Goal: Task Accomplishment & Management: Manage account settings

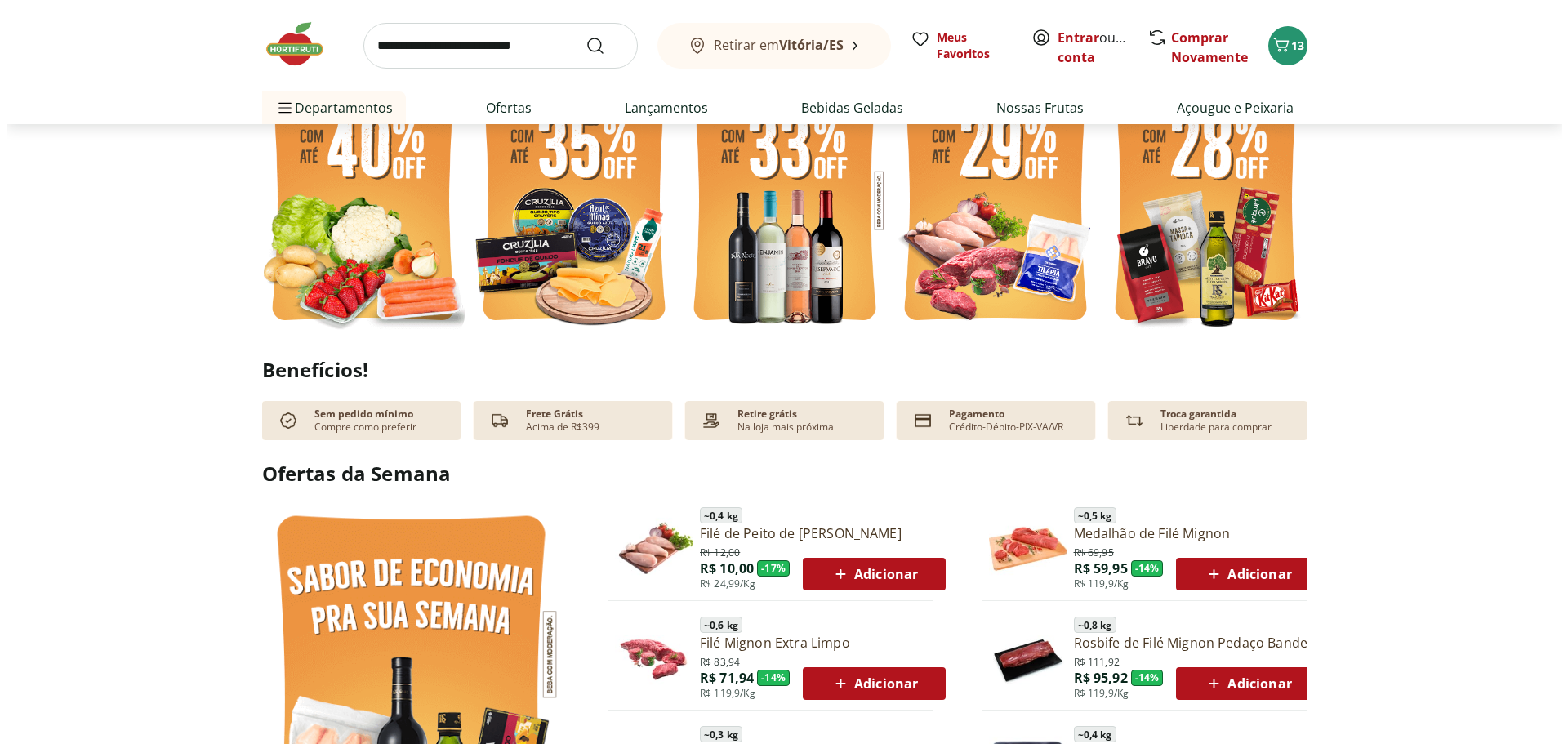
scroll to position [816, 0]
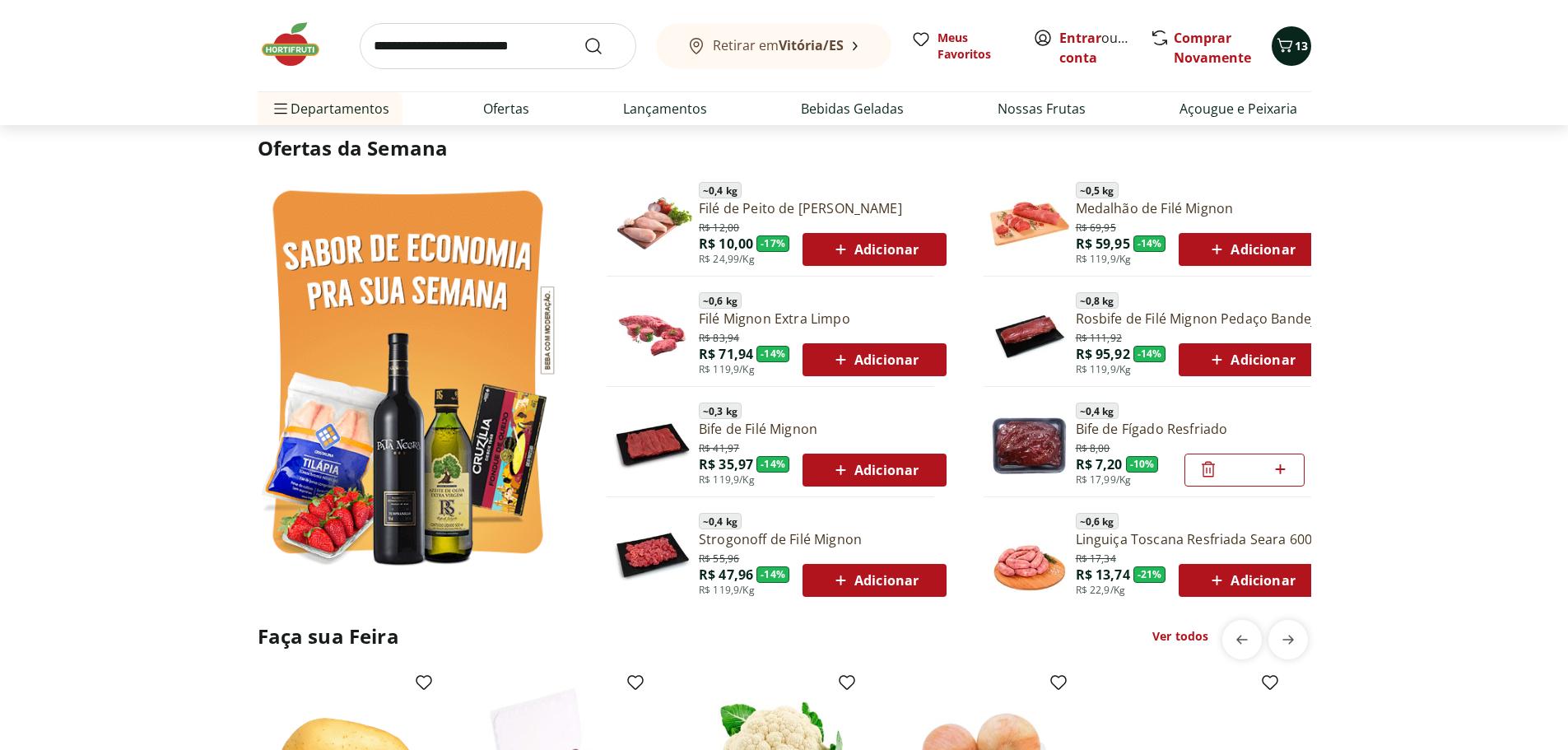
click at [1286, 53] on icon "Carrinho" at bounding box center [1285, 45] width 20 height 20
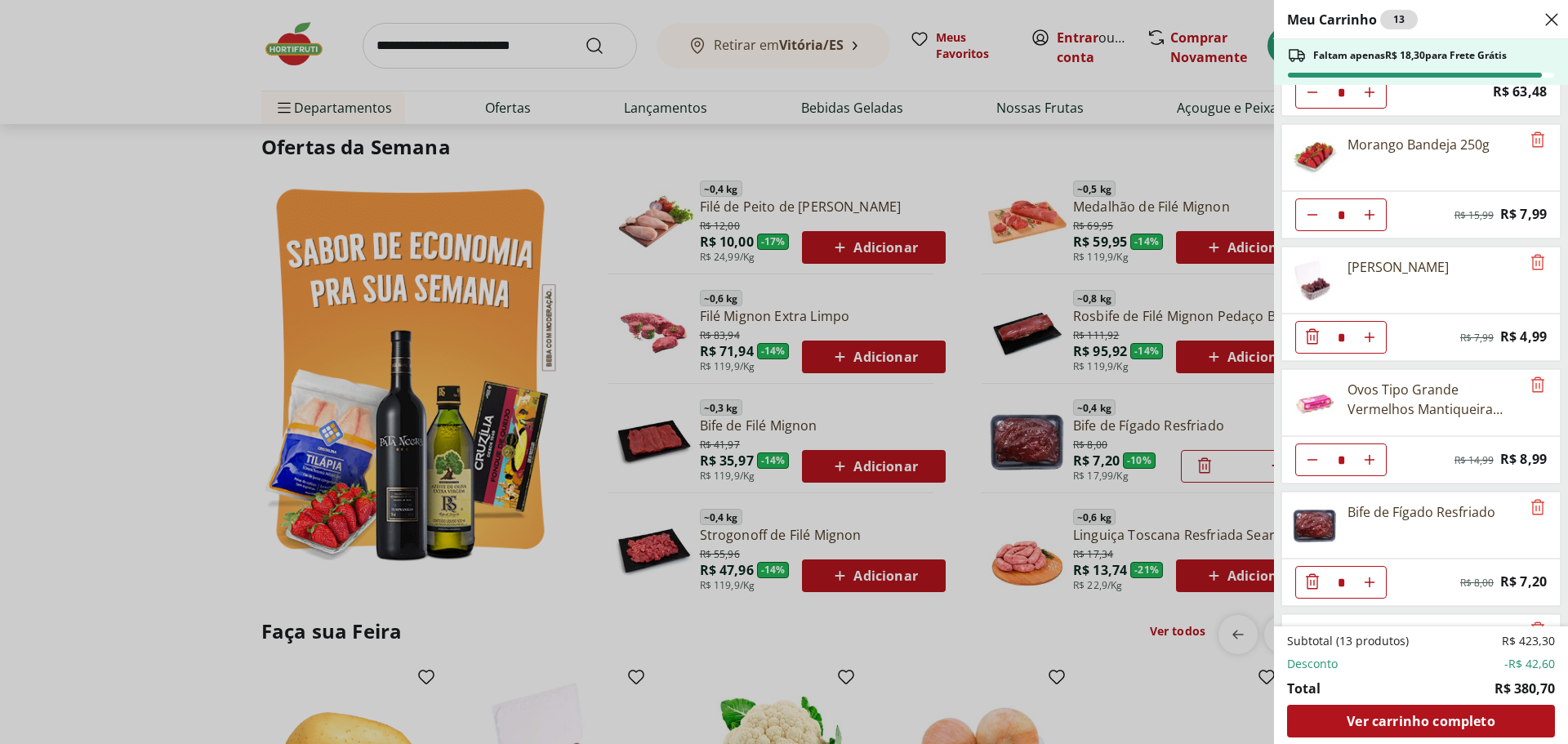
scroll to position [0, 0]
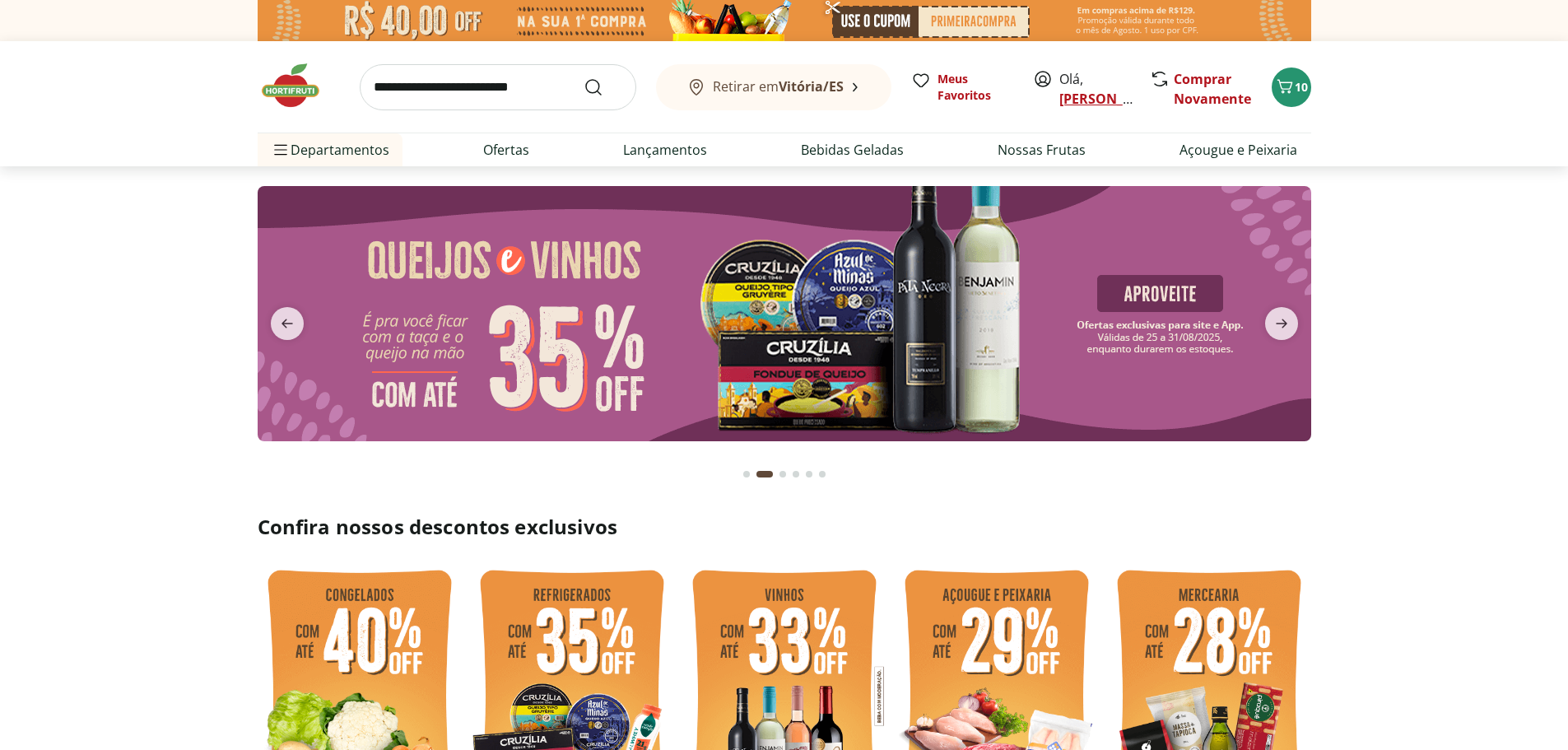
click at [1079, 97] on link "Angelo" at bounding box center [1112, 99] width 107 height 18
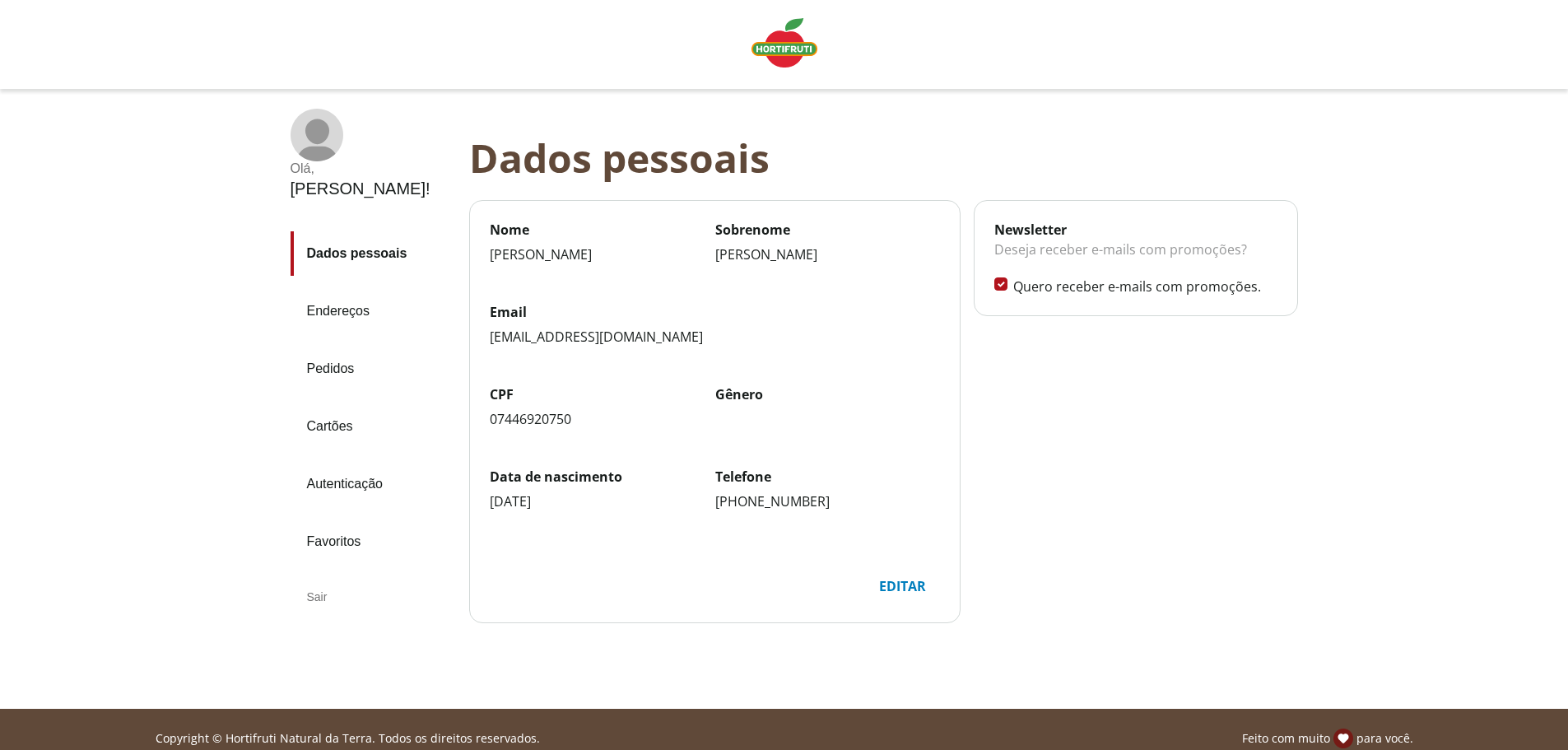
click at [355, 346] on link "Pedidos" at bounding box center [373, 368] width 166 height 44
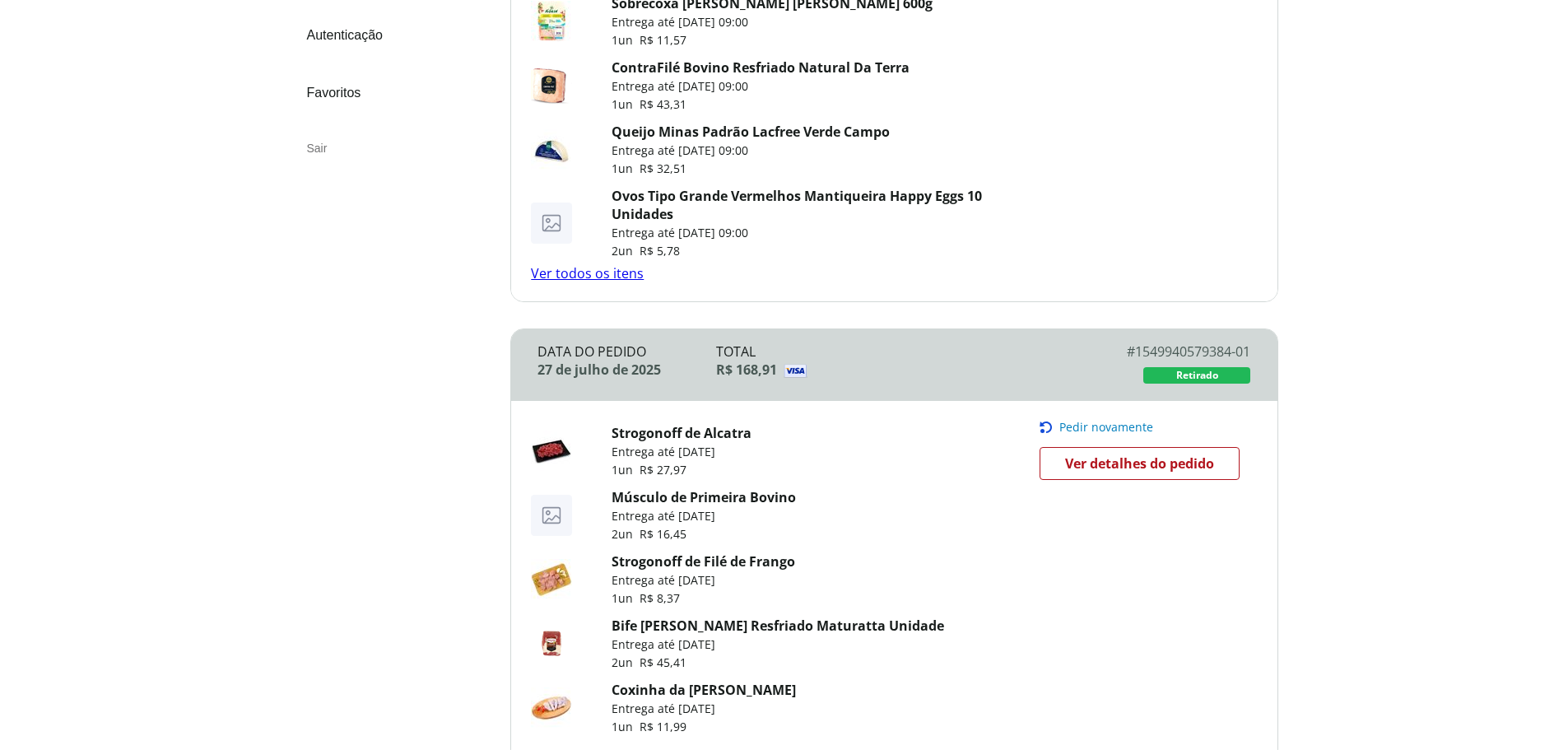
scroll to position [82, 0]
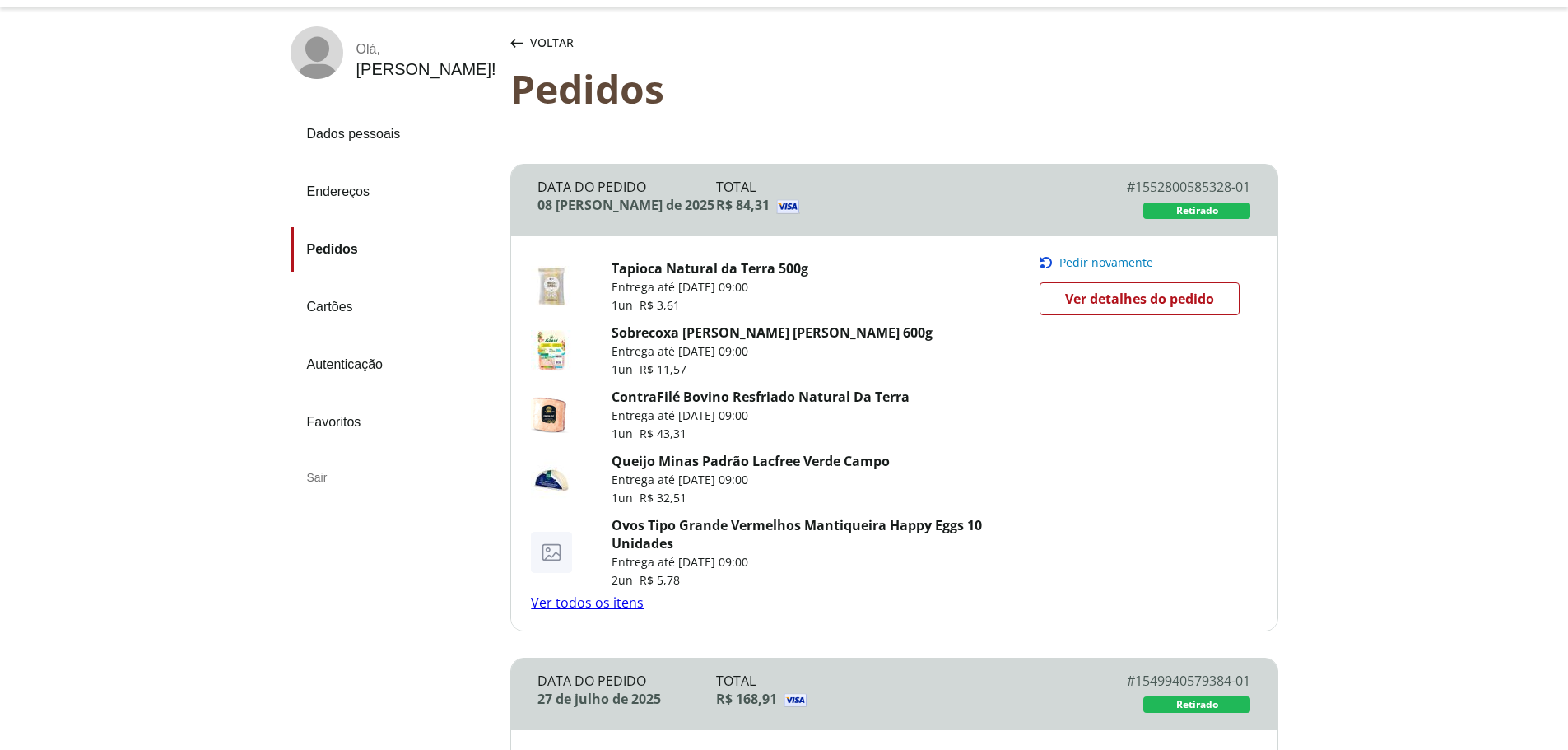
click at [339, 307] on link "Cartões" at bounding box center [393, 307] width 207 height 44
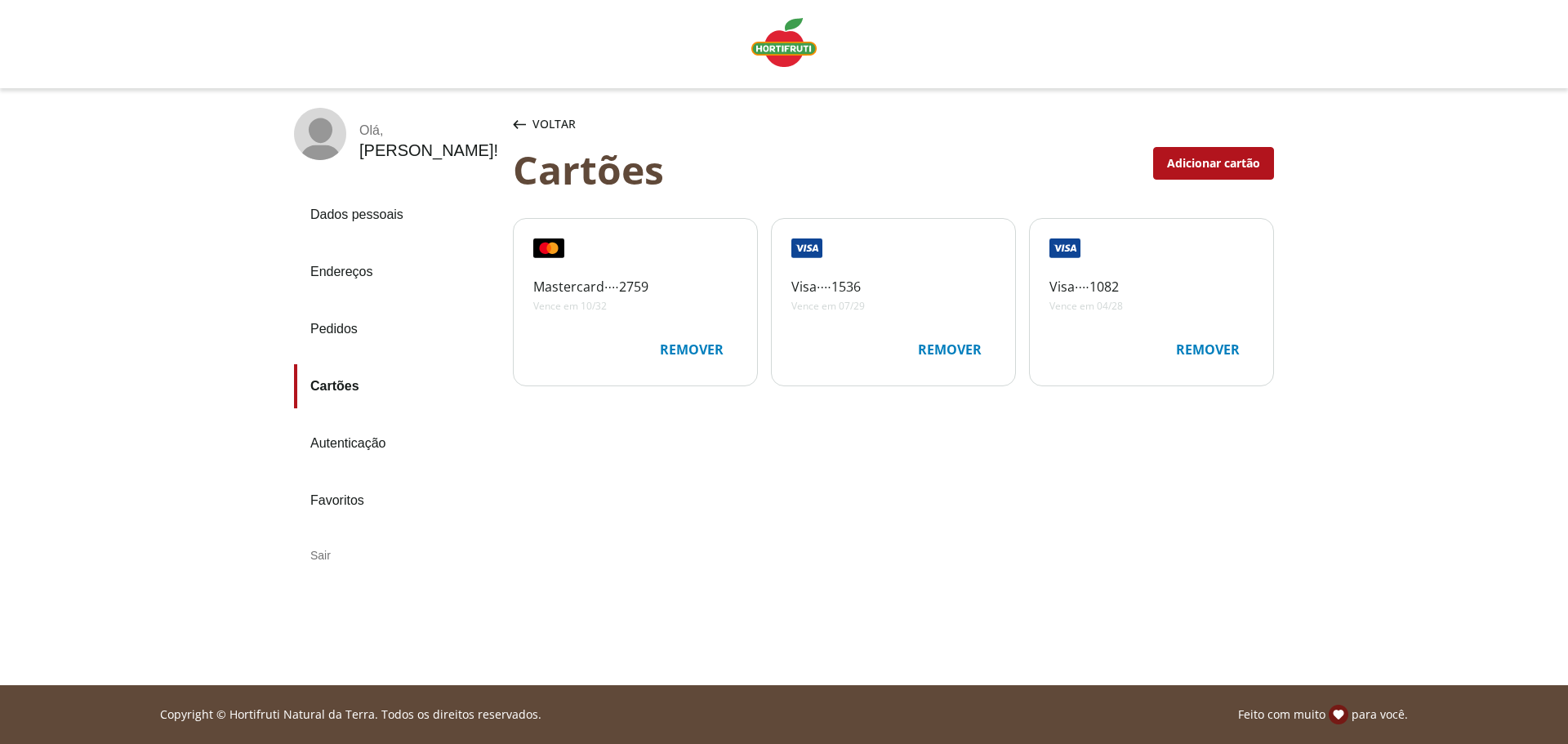
click at [700, 351] on div "Remover" at bounding box center [692, 349] width 90 height 31
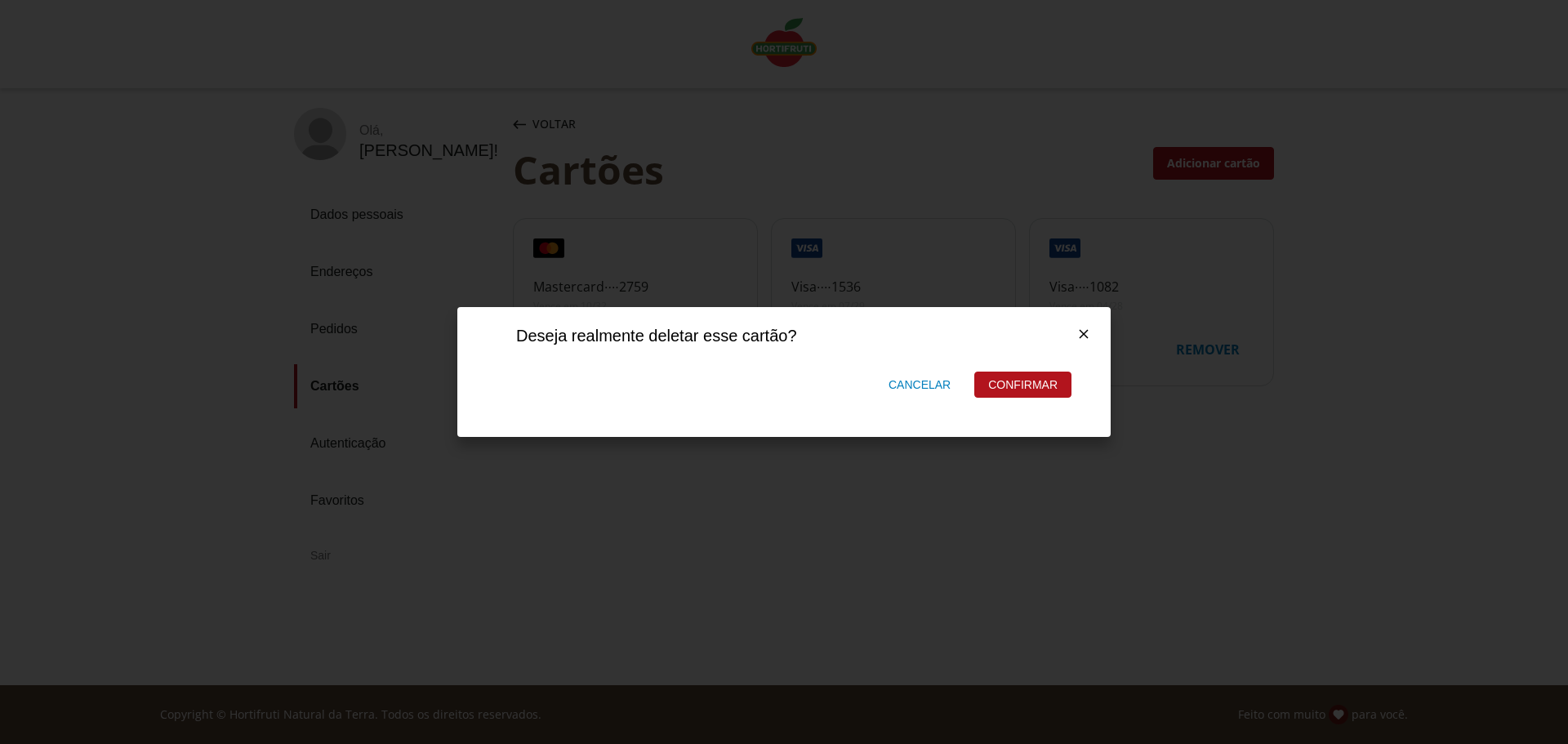
click at [1038, 386] on div "Confirmar" at bounding box center [1022, 385] width 95 height 25
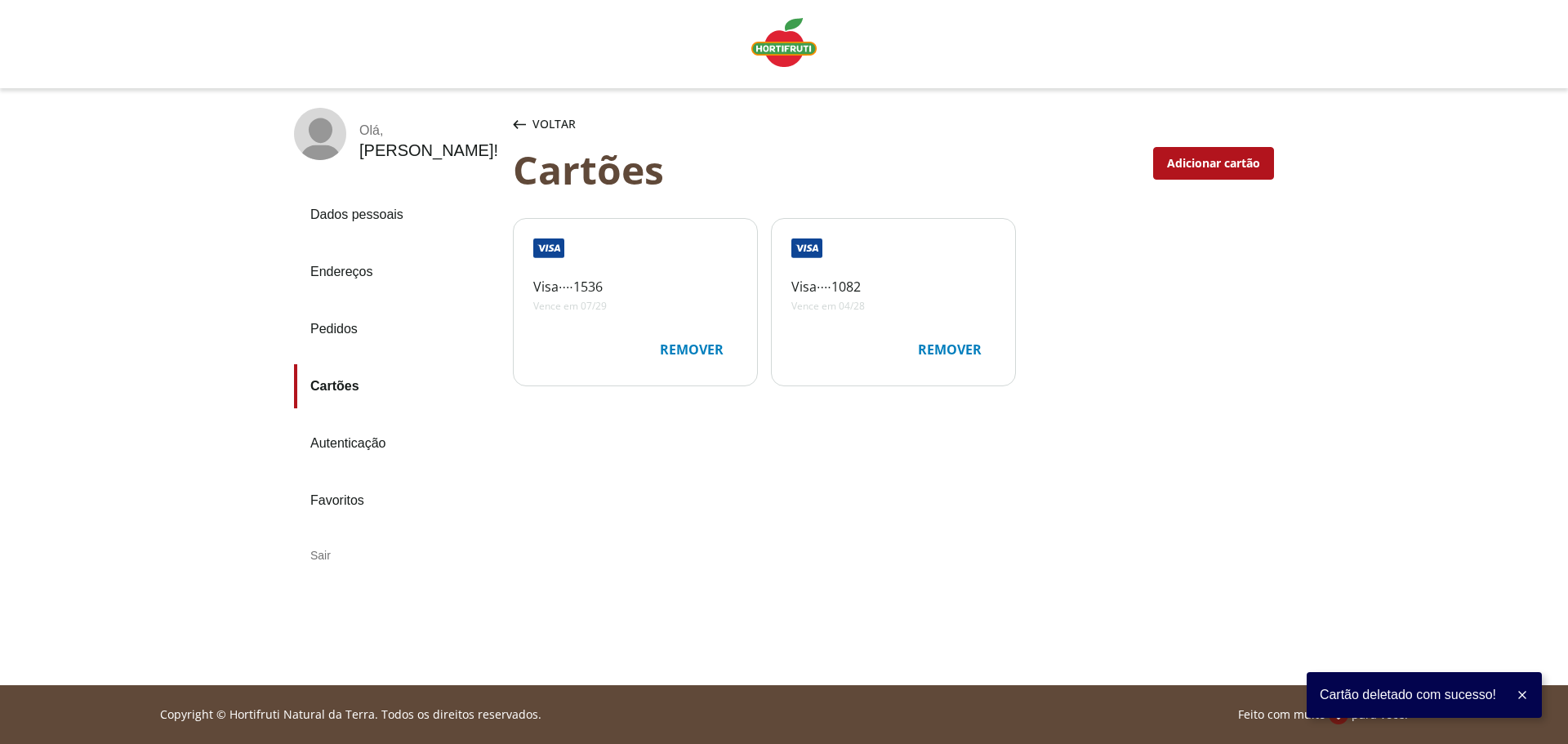
click at [698, 345] on div "Remover" at bounding box center [692, 349] width 90 height 31
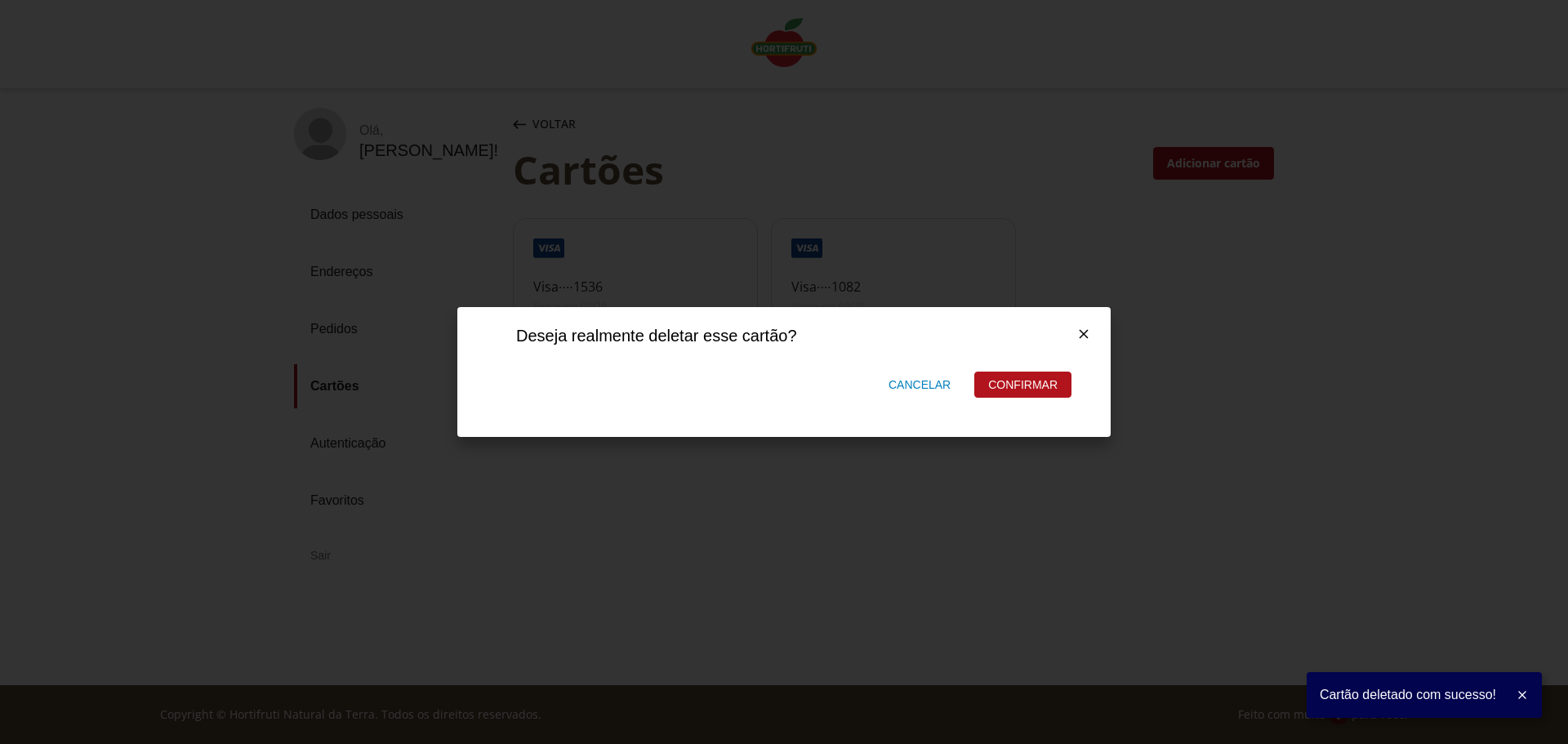
click at [1007, 391] on div "Confirmar" at bounding box center [1022, 385] width 95 height 25
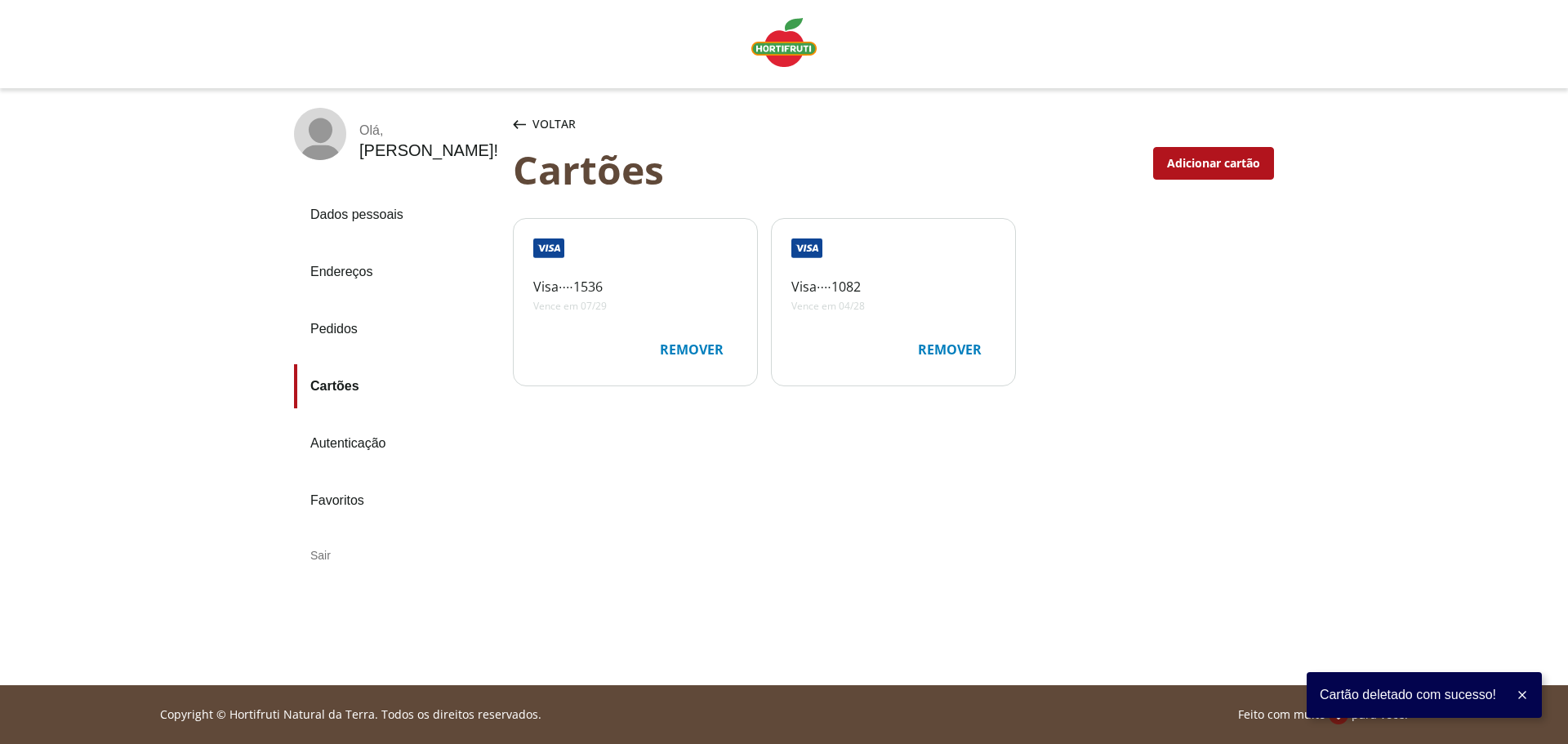
click at [368, 216] on link "Dados pessoais" at bounding box center [396, 214] width 206 height 44
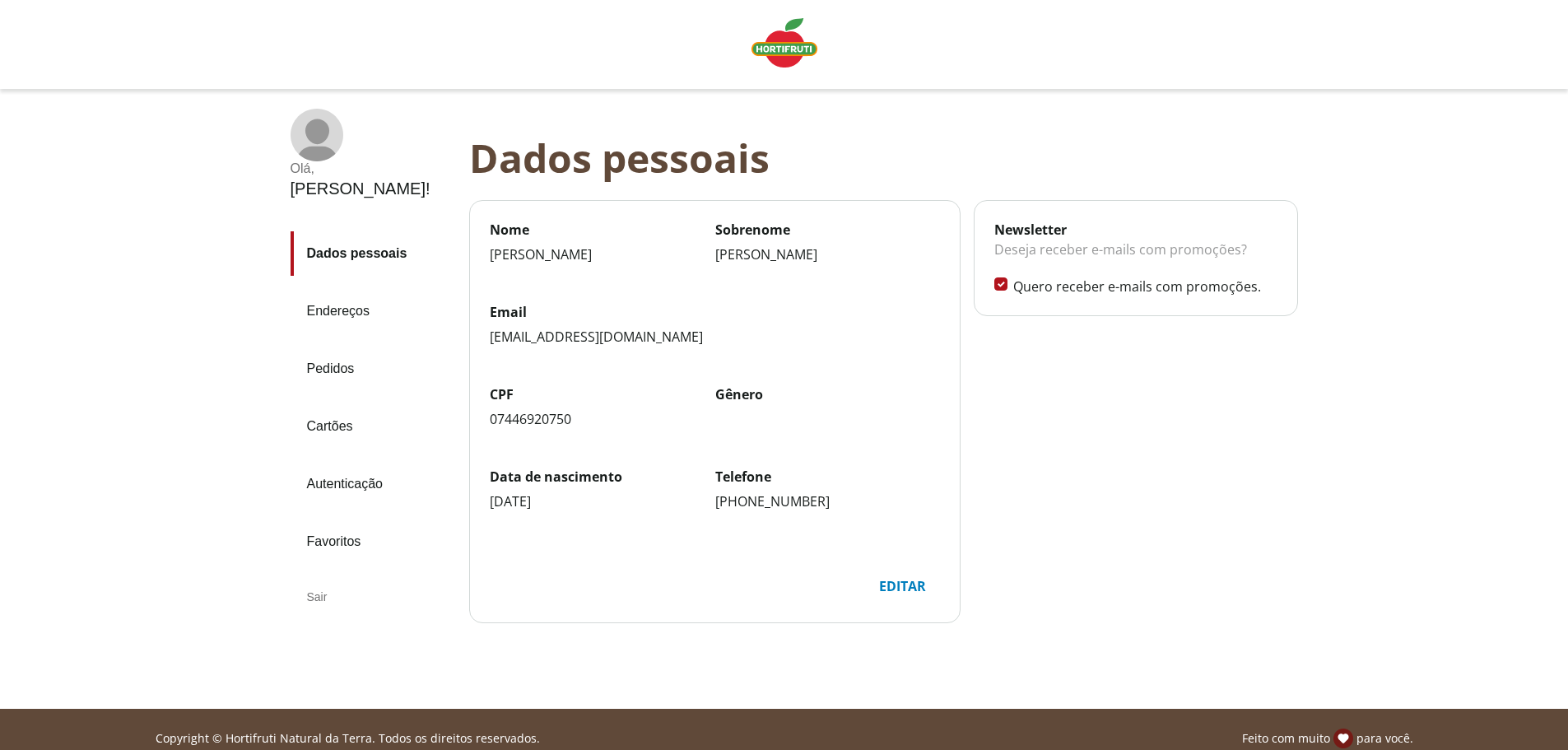
click at [313, 577] on div "Sair" at bounding box center [373, 596] width 166 height 39
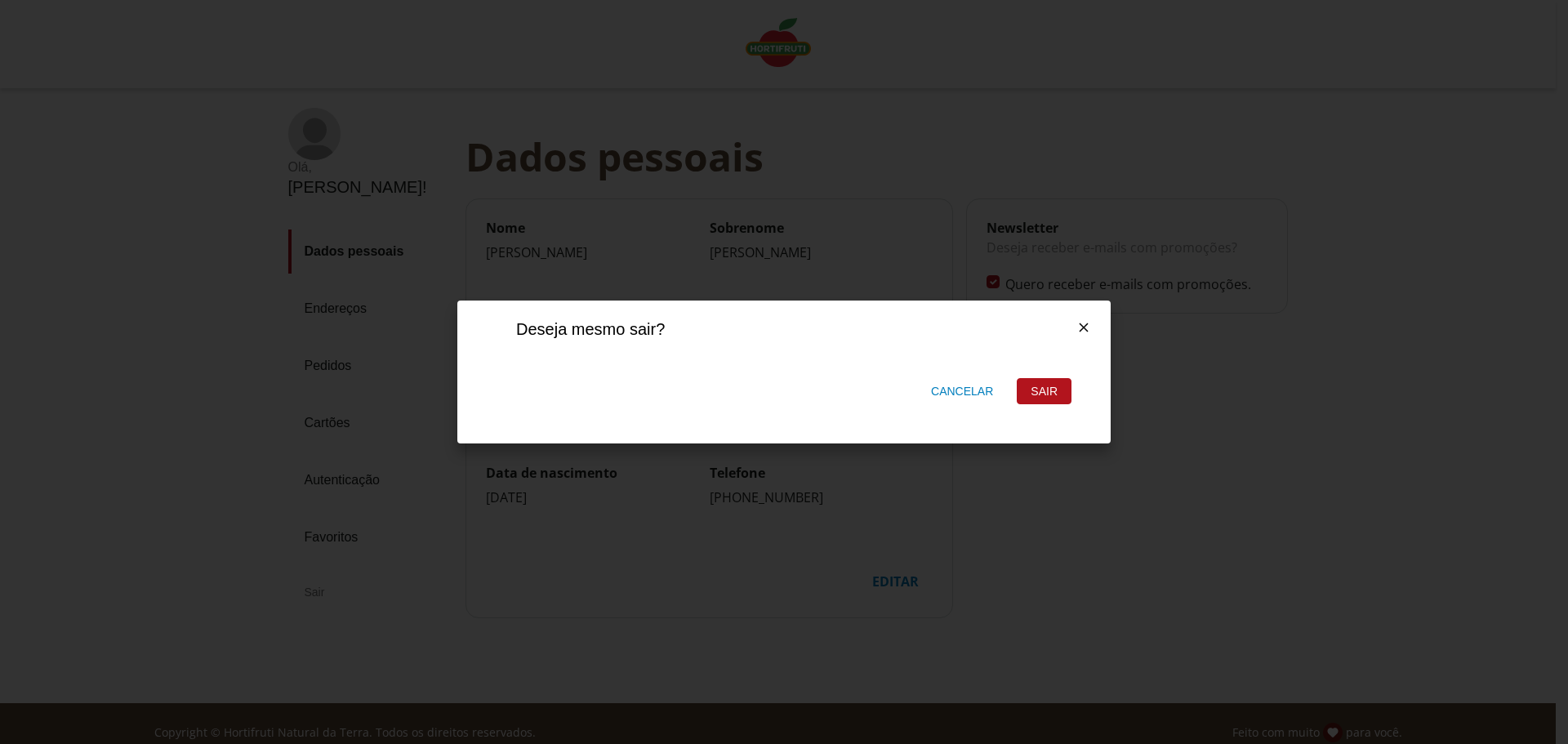
click at [1051, 393] on div "Sair" at bounding box center [1044, 391] width 53 height 25
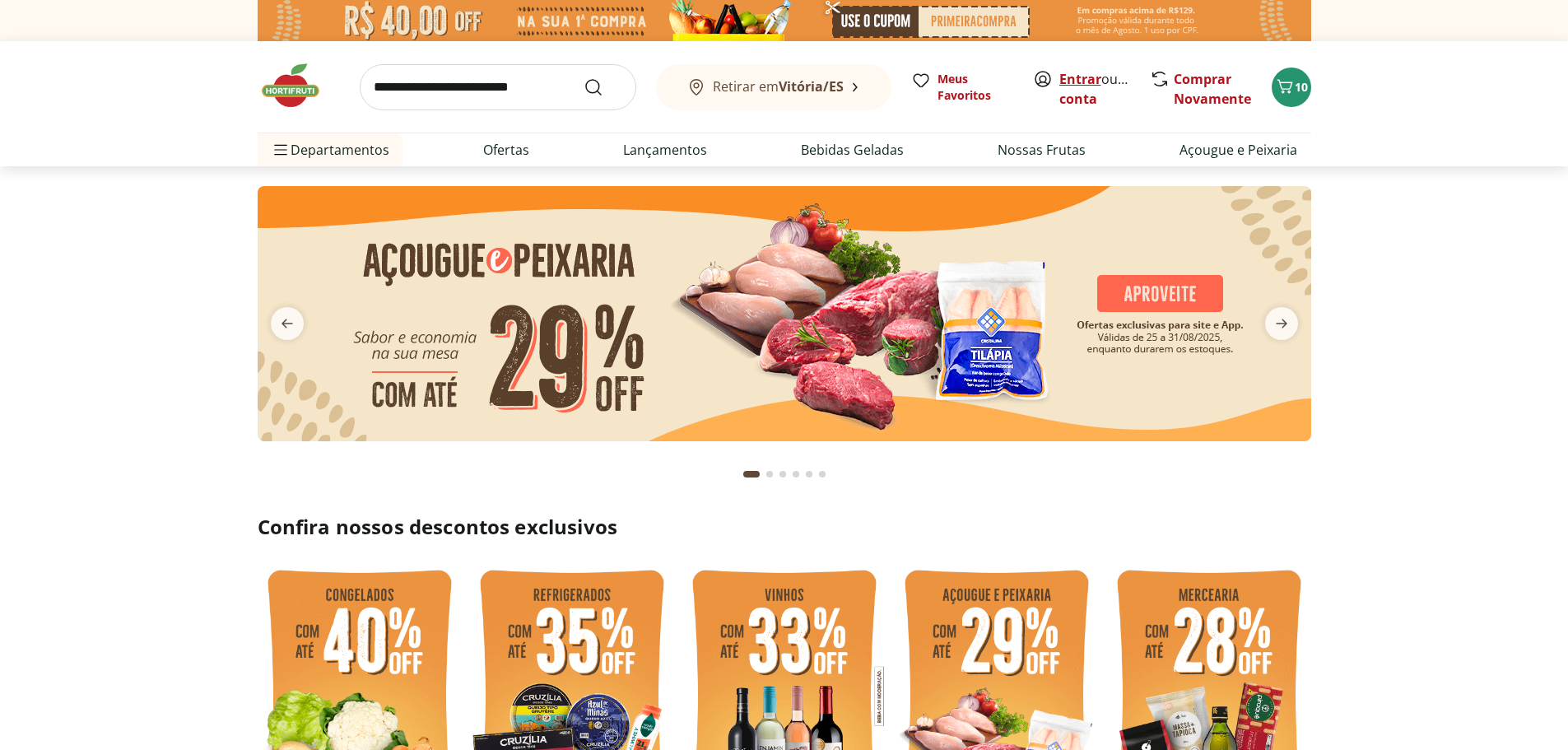
click at [1075, 79] on link "Entrar" at bounding box center [1079, 79] width 42 height 18
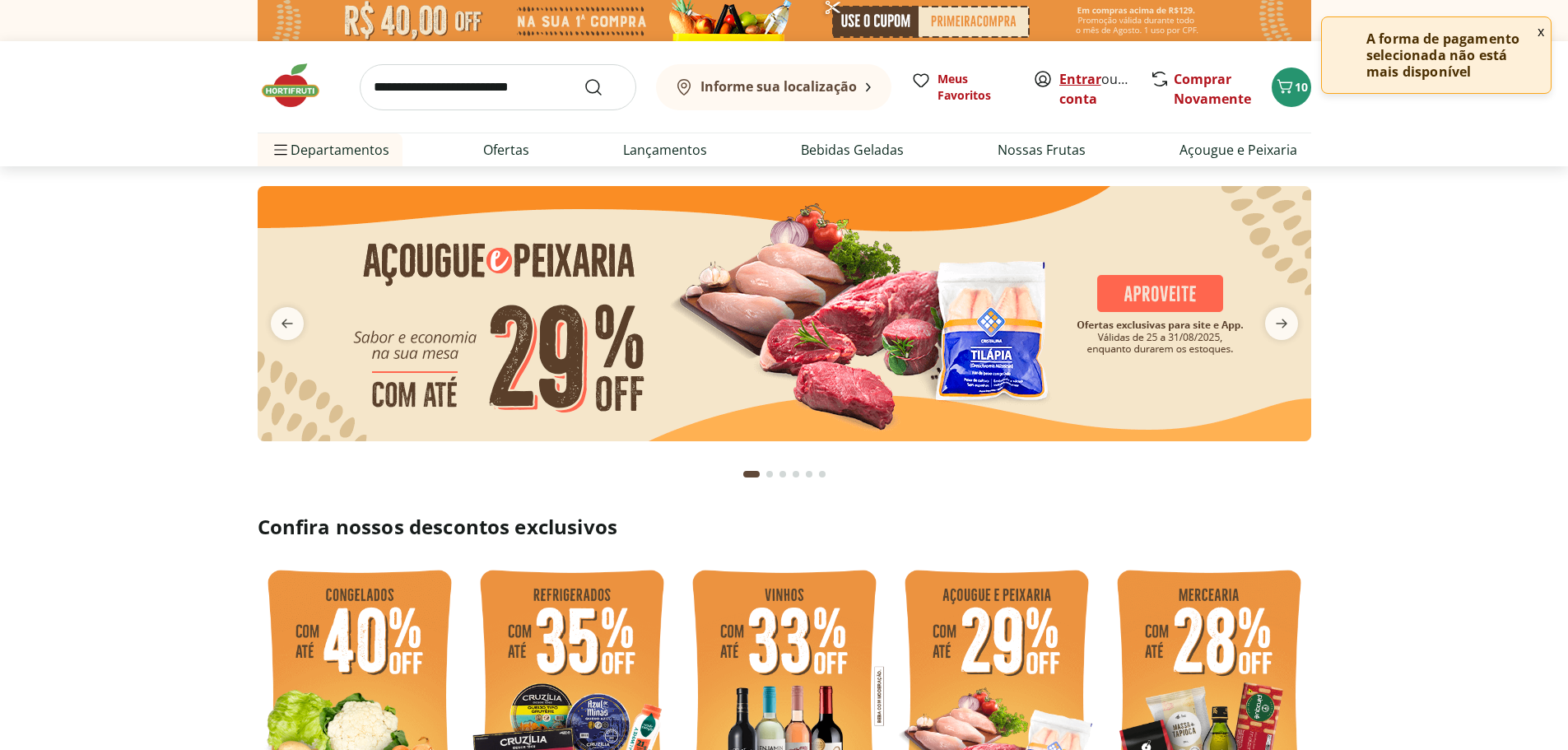
click at [1063, 82] on link "Entrar" at bounding box center [1079, 79] width 42 height 18
click at [1074, 82] on link "Entrar" at bounding box center [1079, 79] width 42 height 18
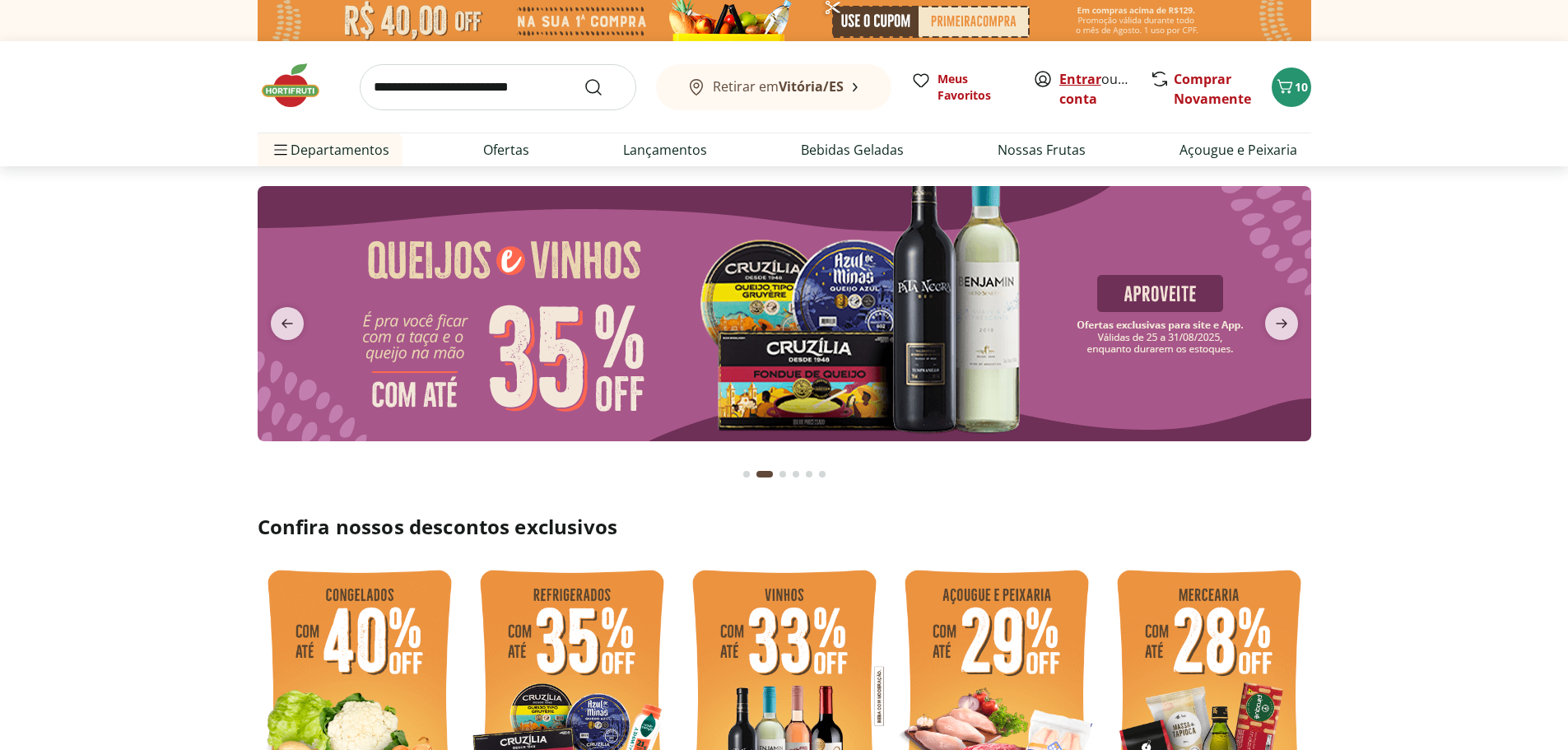
click at [1083, 84] on link "Entrar" at bounding box center [1079, 79] width 42 height 18
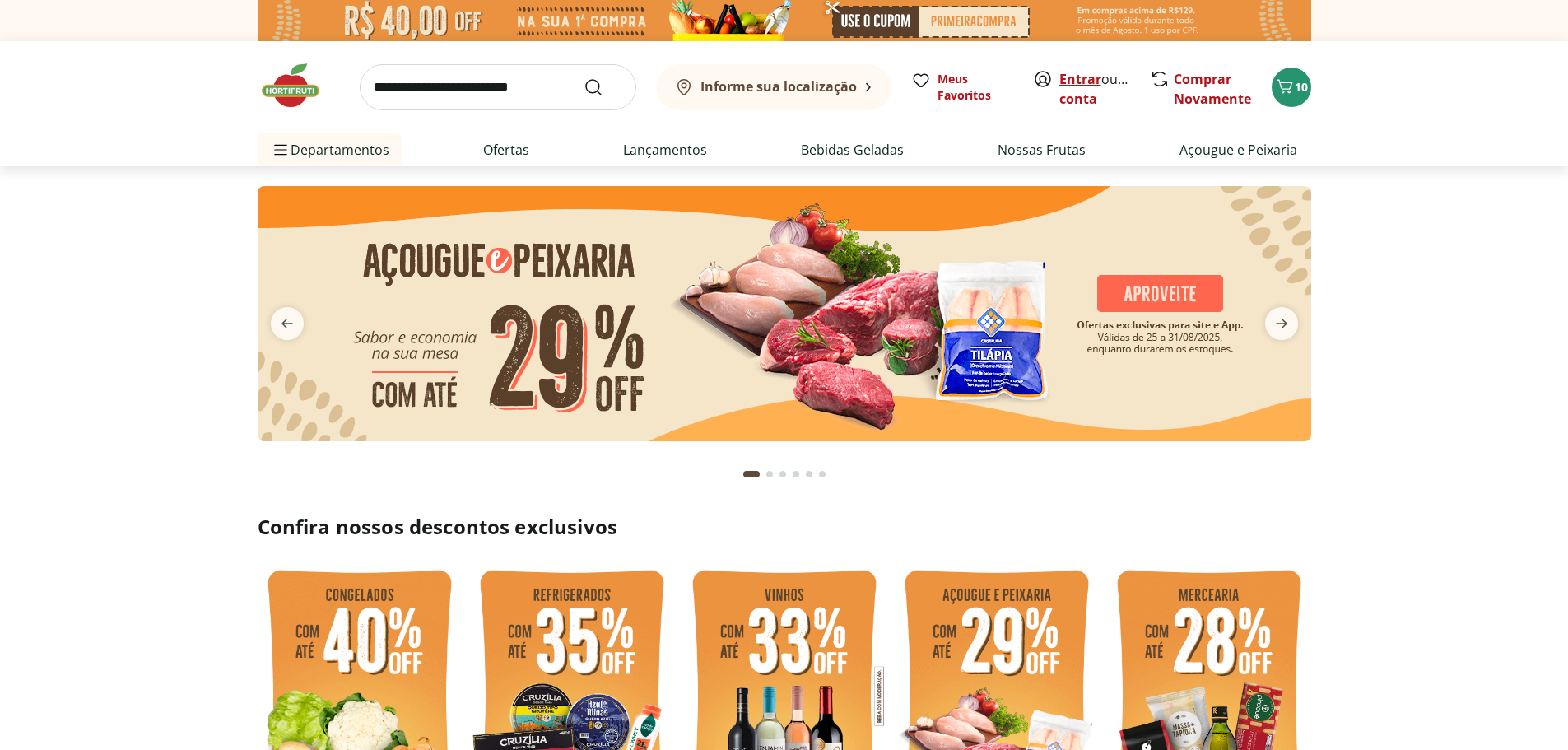
click at [1060, 82] on link "Entrar" at bounding box center [1079, 79] width 42 height 18
click at [305, 92] on img at bounding box center [298, 85] width 82 height 49
click at [1296, 94] on span "10" at bounding box center [1301, 87] width 13 height 16
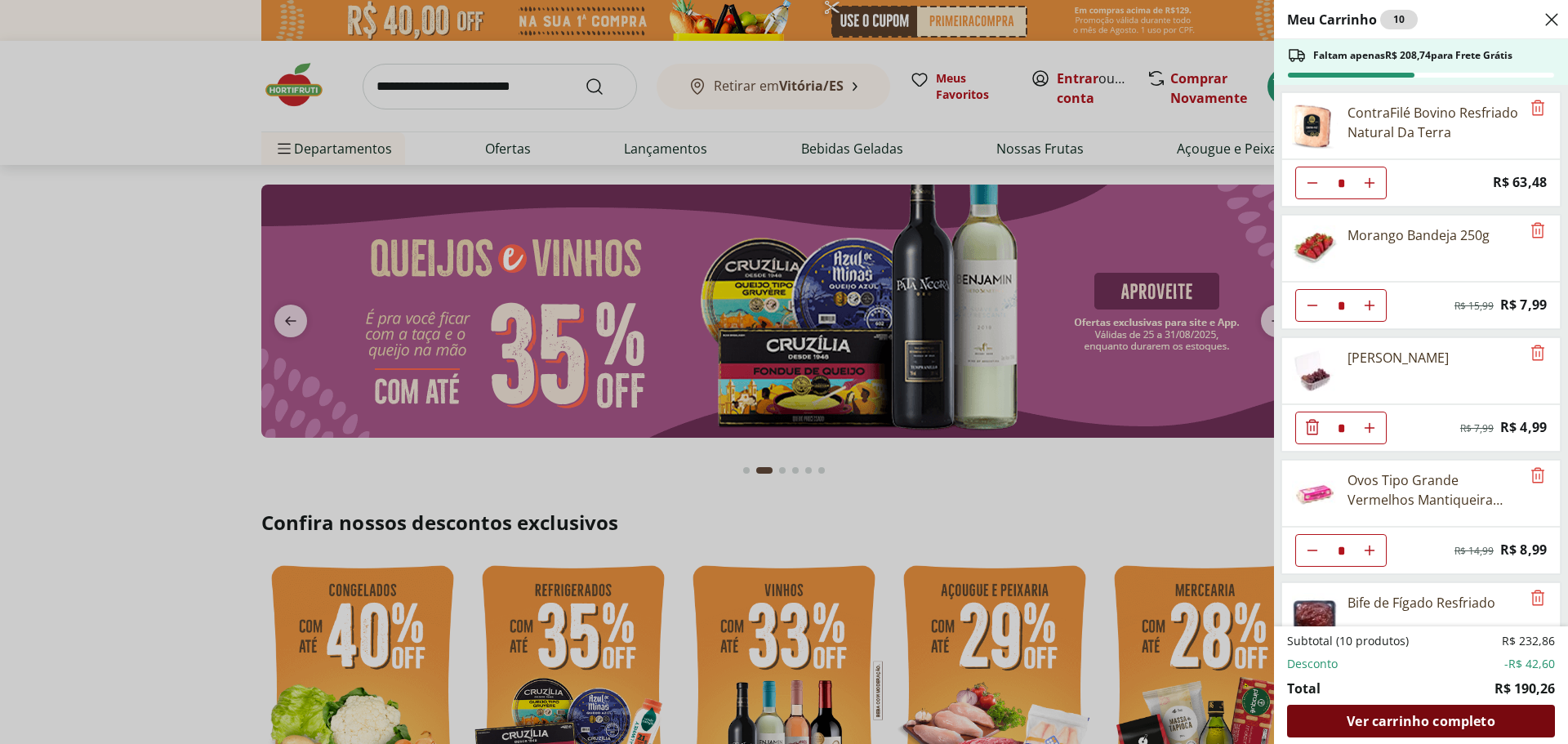
click at [1406, 714] on span "Ver carrinho completo" at bounding box center [1420, 720] width 147 height 13
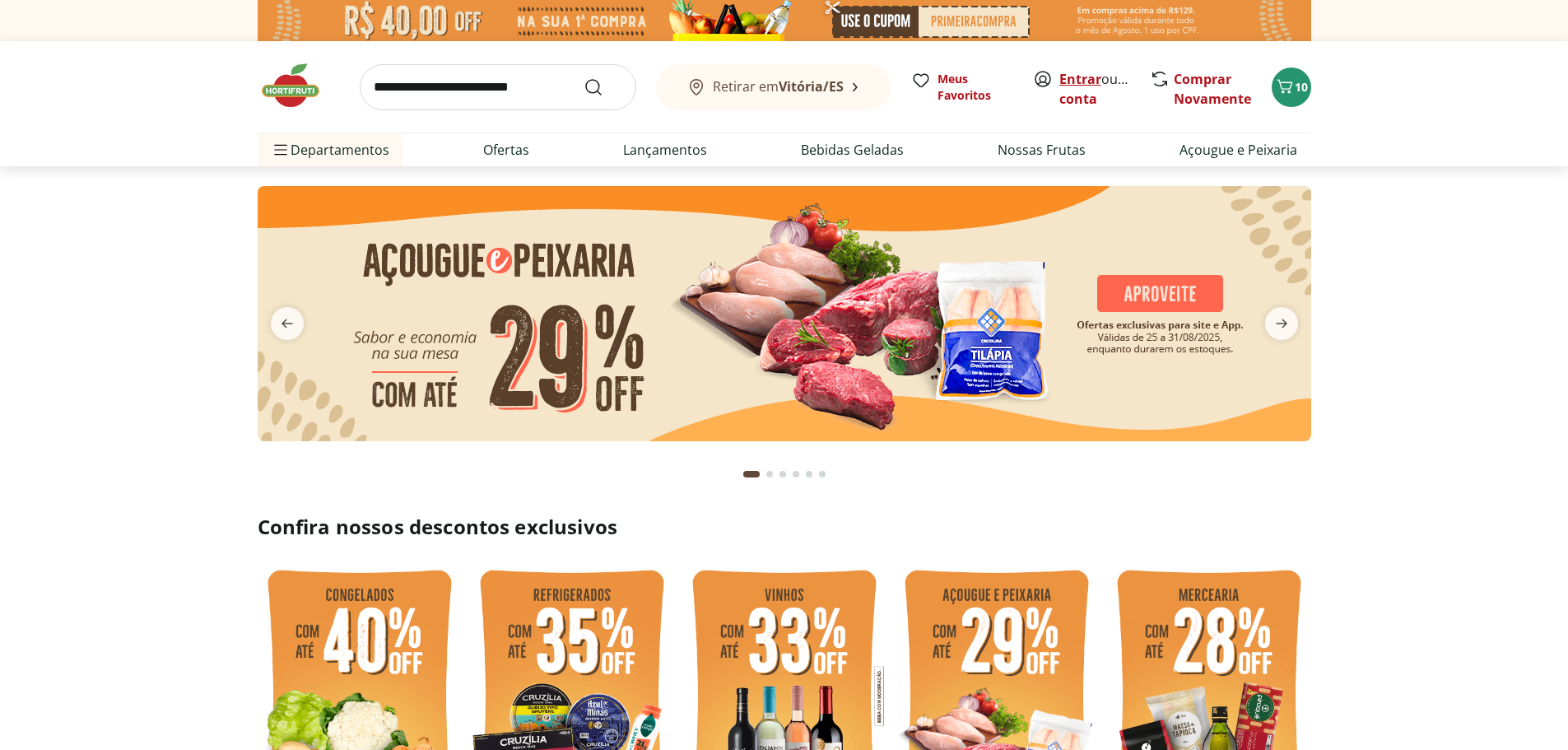
click at [1084, 82] on link "Entrar" at bounding box center [1079, 79] width 42 height 18
